Goal: Information Seeking & Learning: Learn about a topic

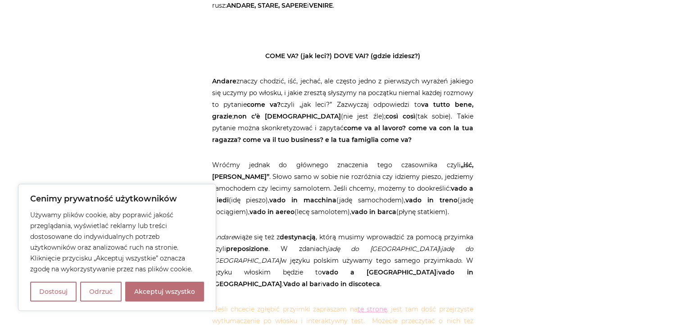
drag, startPoint x: 147, startPoint y: 294, endPoint x: 159, endPoint y: 293, distance: 11.7
click at [147, 295] on button "Akceptuj wszystko" at bounding box center [164, 292] width 79 height 20
checkbox input "true"
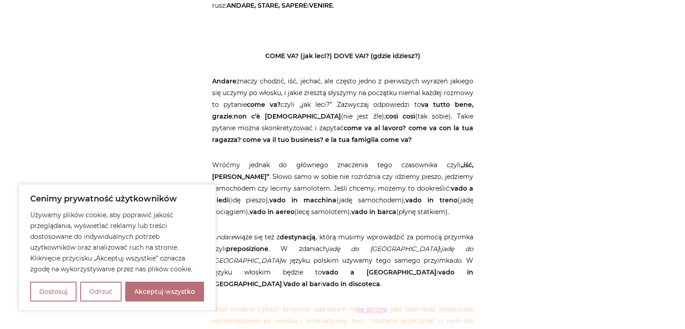
checkbox input "true"
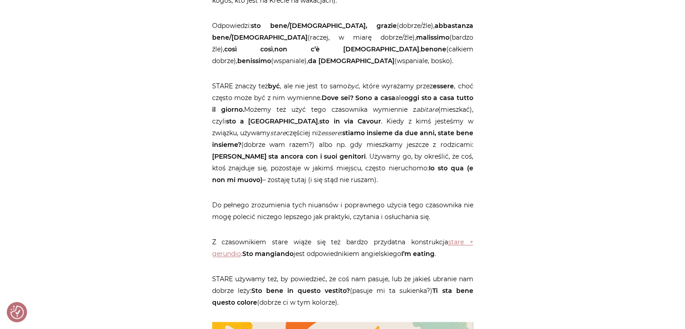
scroll to position [1307, 0]
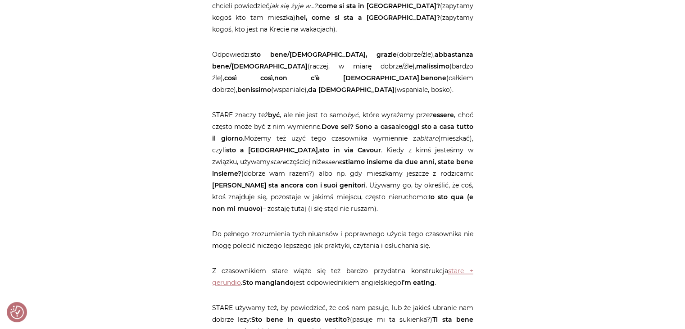
click at [296, 109] on p "STARE znaczy też być , ale nie jest to samo być , które wyrażamy przez essere ,…" at bounding box center [342, 161] width 261 height 105
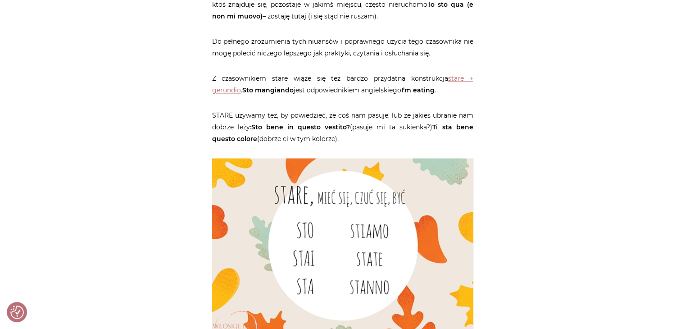
scroll to position [1532, 0]
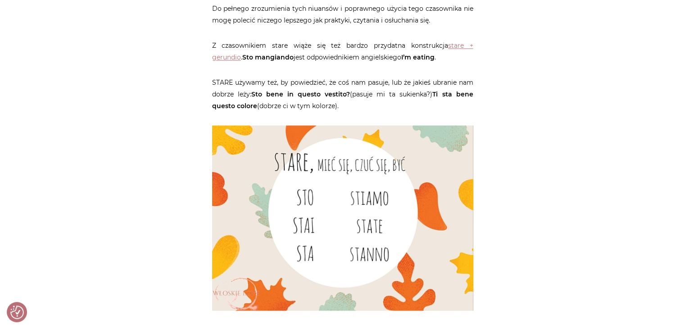
click at [642, 36] on main "Strona główna / Blog / Gramatyka / (3) Najważniejsze czasowniki nieregularne (3…" at bounding box center [342, 140] width 685 height 3124
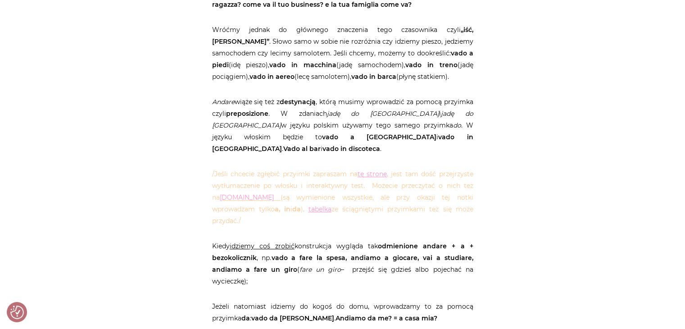
scroll to position [496, 0]
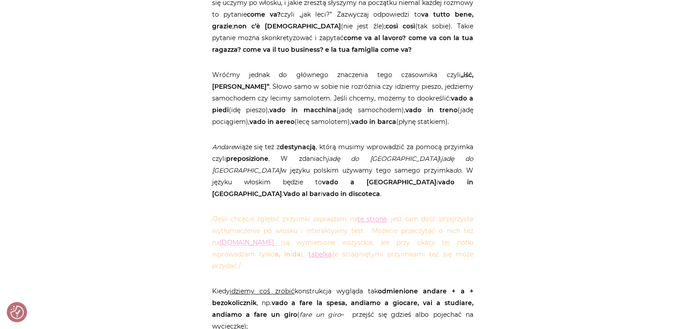
drag, startPoint x: 665, startPoint y: 103, endPoint x: 606, endPoint y: 105, distance: 59.0
click at [467, 121] on p "Wróćmy jednak do głównego znaczenia tego czasownika czyli „iść, jechać” . Słowo…" at bounding box center [342, 98] width 261 height 59
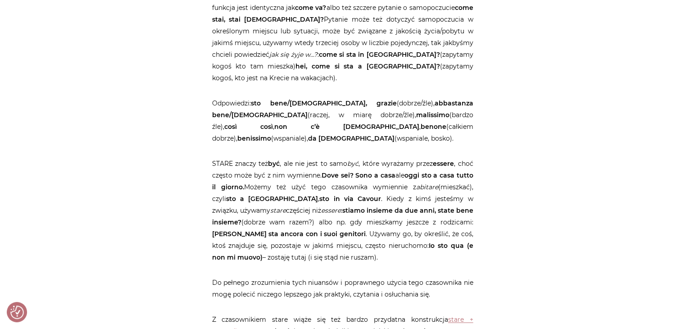
scroll to position [1261, 0]
